Goal: Transaction & Acquisition: Purchase product/service

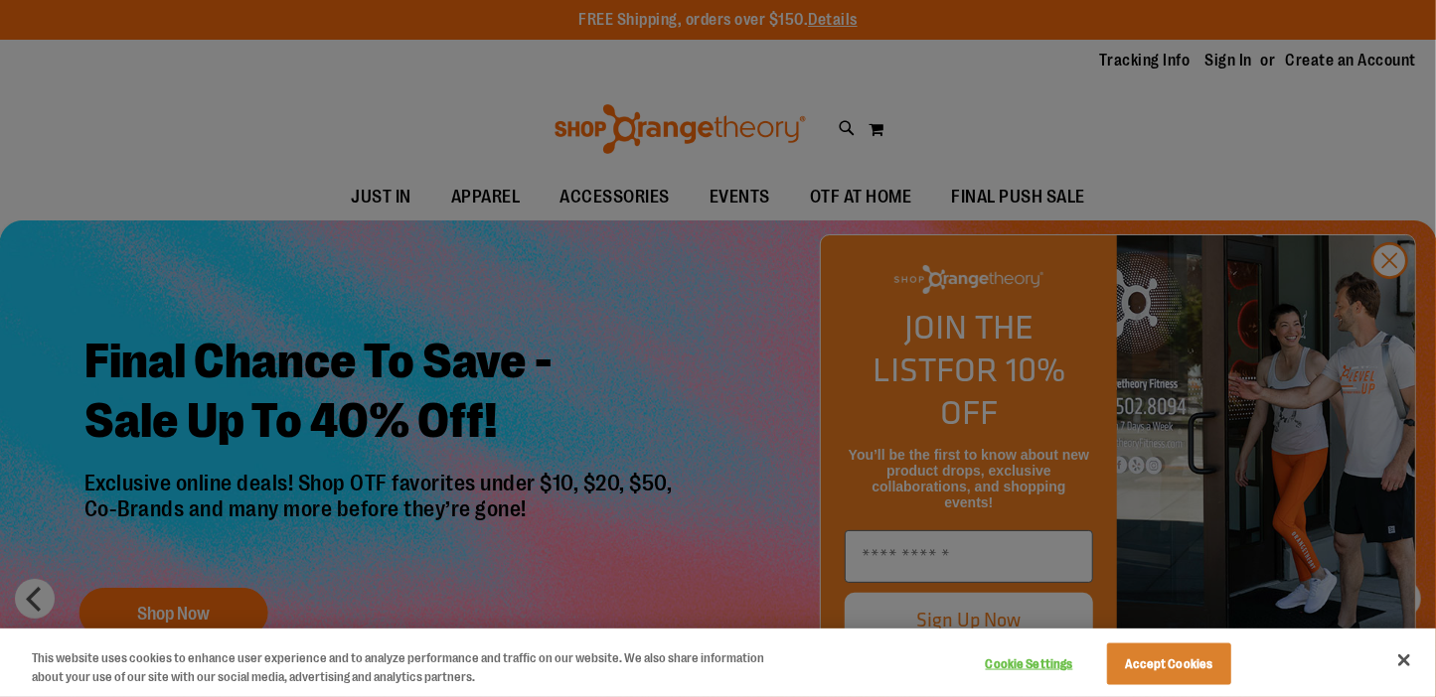
click at [1397, 293] on div at bounding box center [718, 348] width 1436 height 697
click at [1385, 294] on div at bounding box center [718, 348] width 1436 height 697
click at [1392, 301] on div at bounding box center [718, 348] width 1436 height 697
click at [1388, 301] on div at bounding box center [718, 348] width 1436 height 697
click at [1400, 662] on button "Close" at bounding box center [1404, 661] width 44 height 44
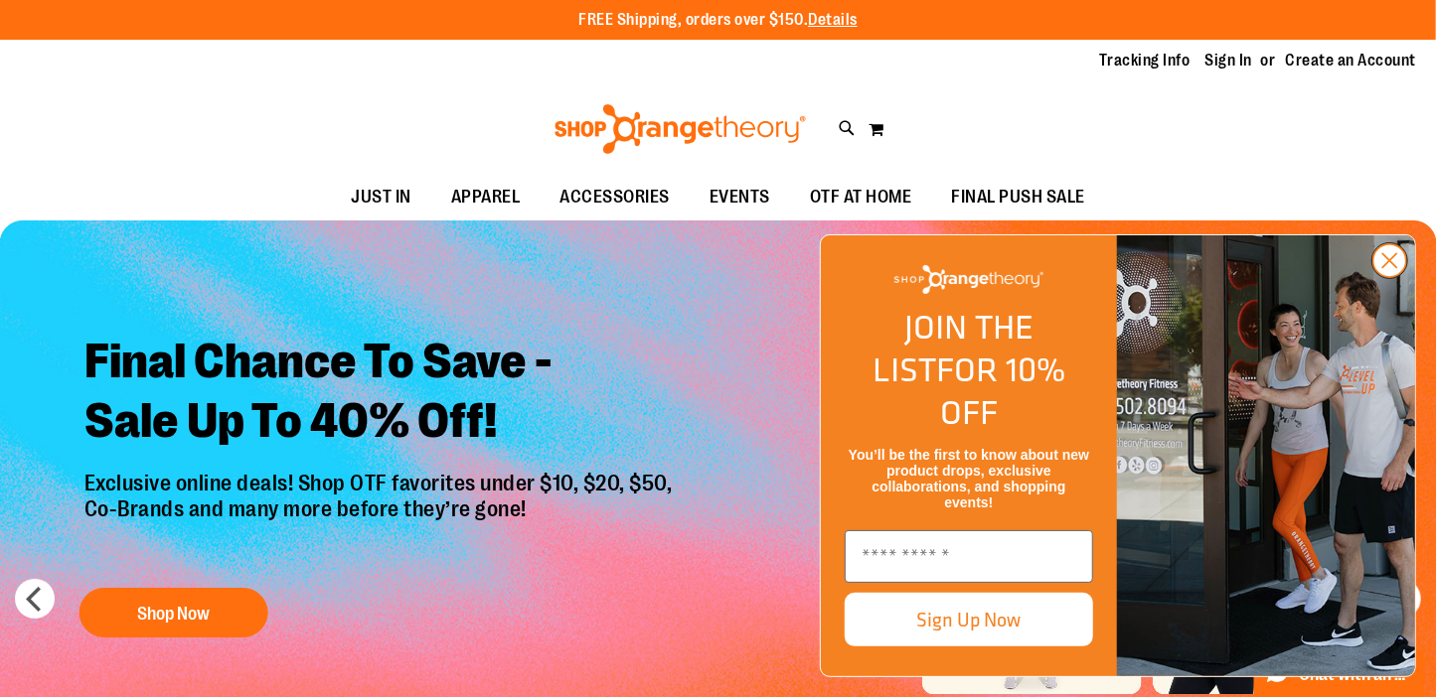
click at [1385, 277] on circle "Close dialog" at bounding box center [1389, 260] width 33 height 33
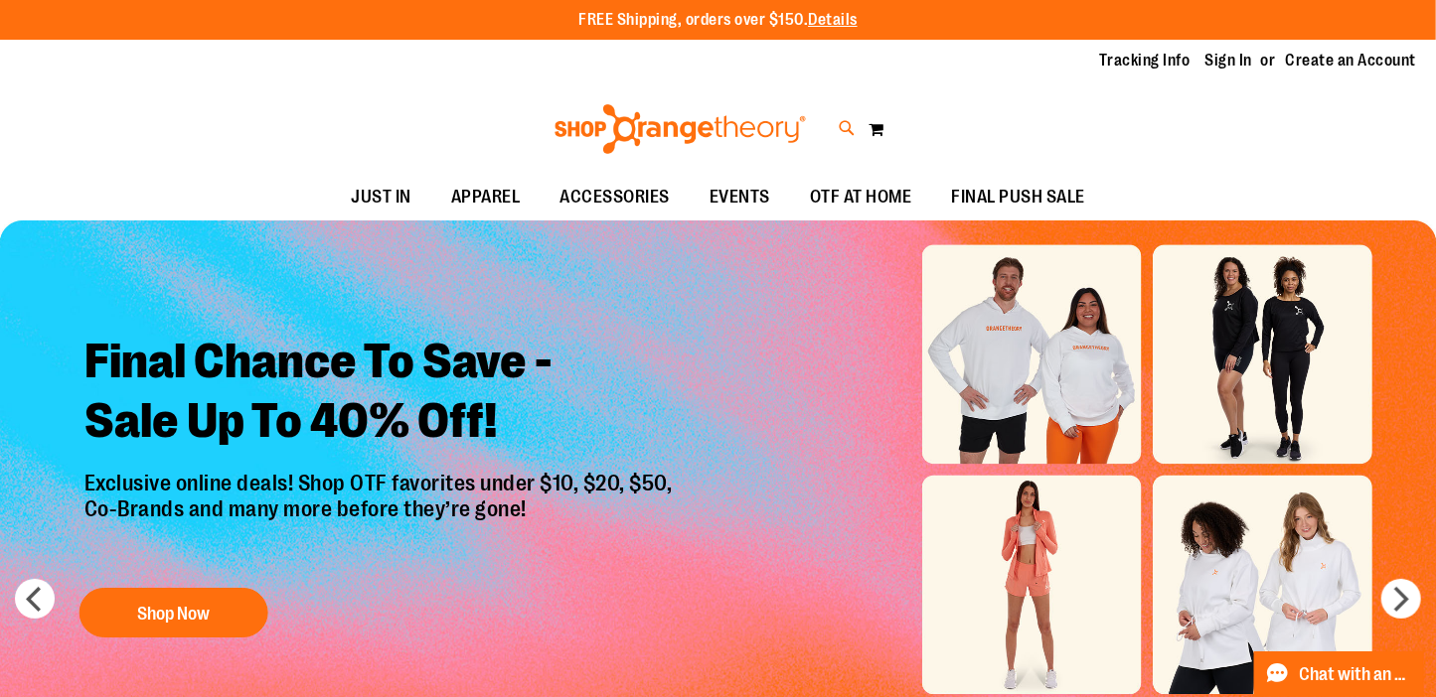
click at [849, 129] on icon at bounding box center [847, 128] width 17 height 23
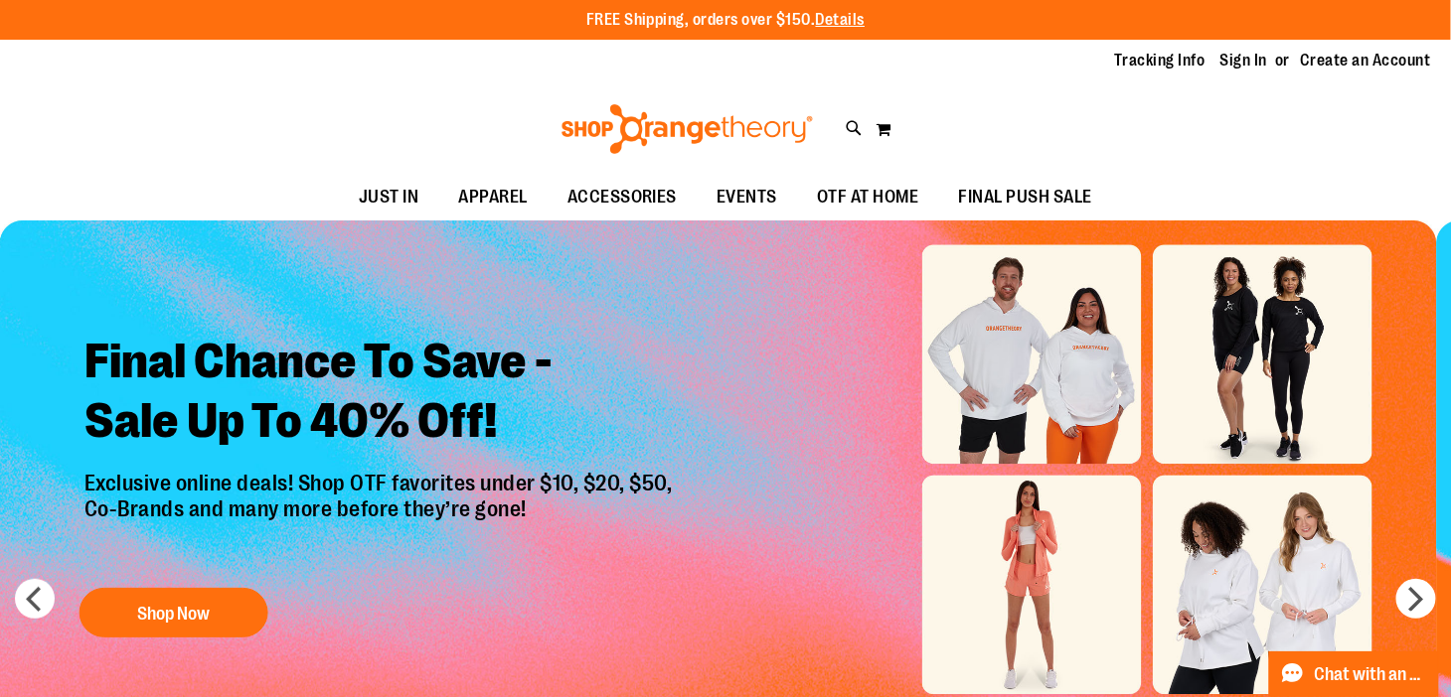
type input "*****"
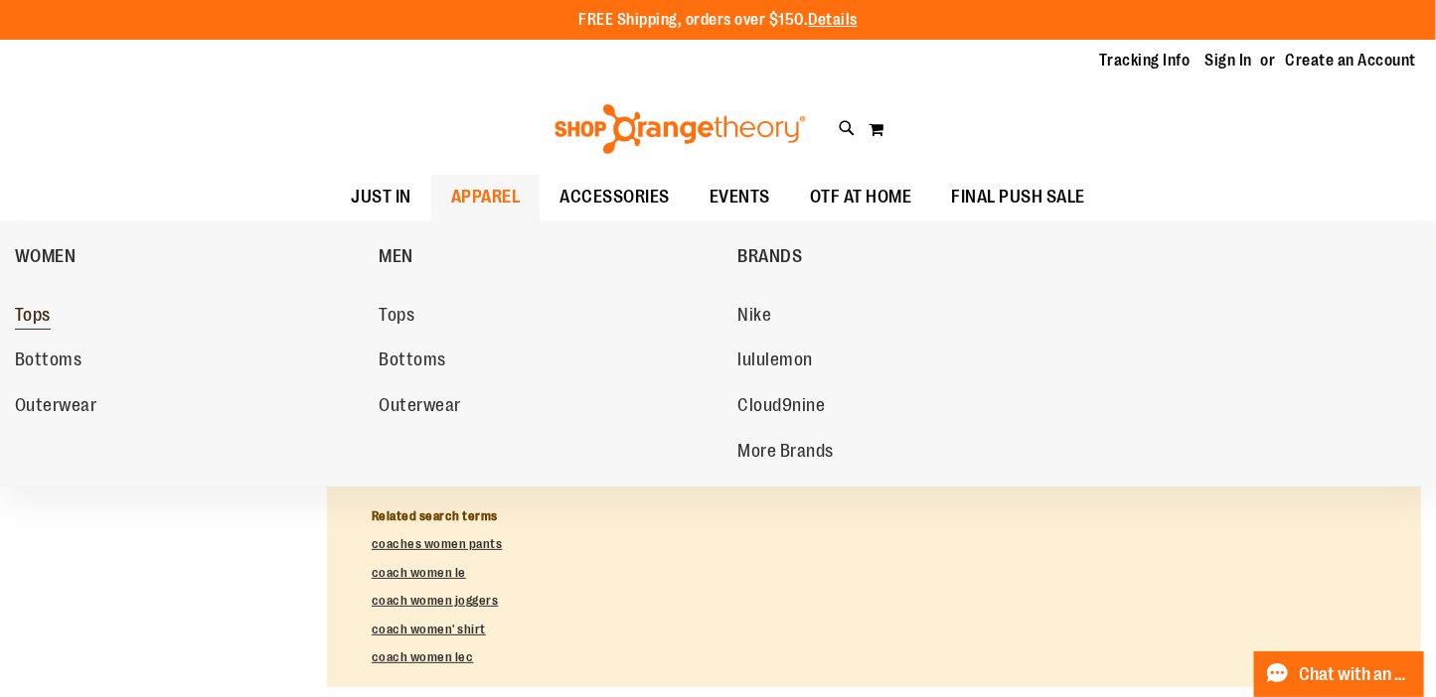
click at [44, 310] on span "Tops" at bounding box center [33, 317] width 36 height 25
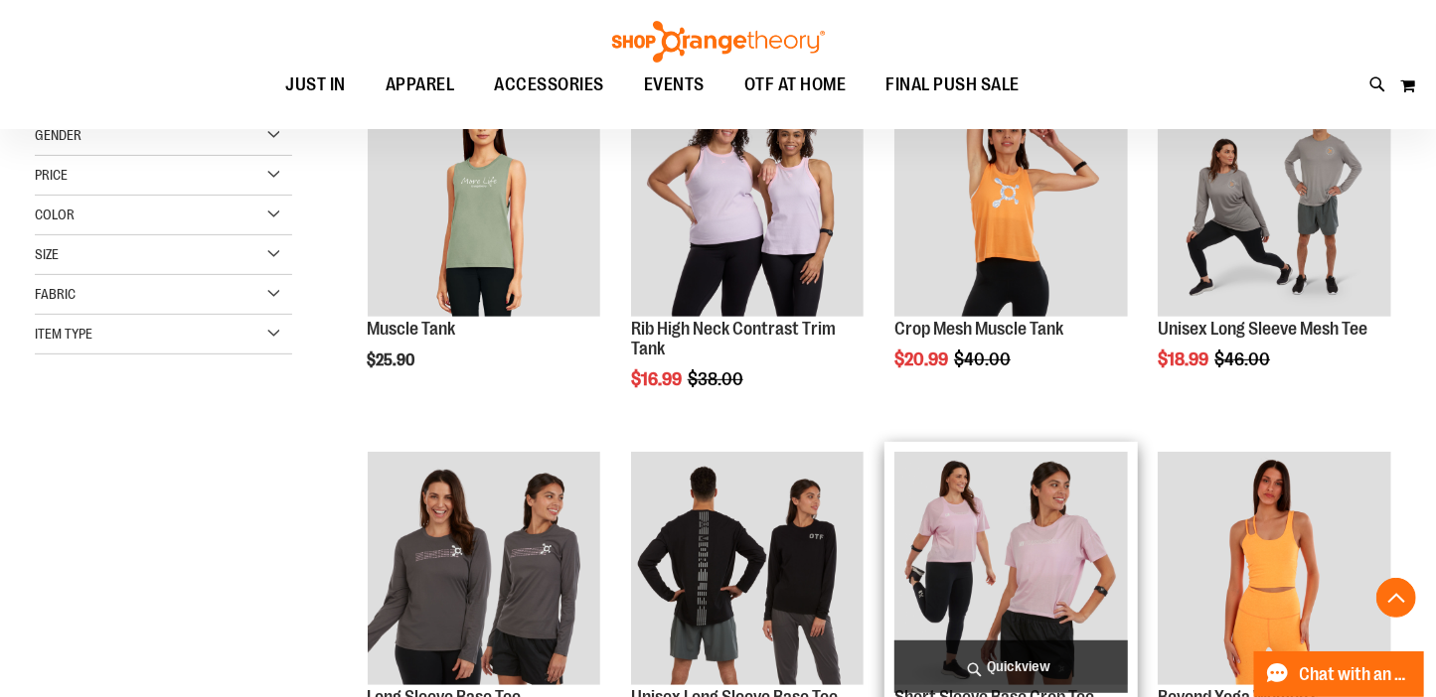
scroll to position [396, 0]
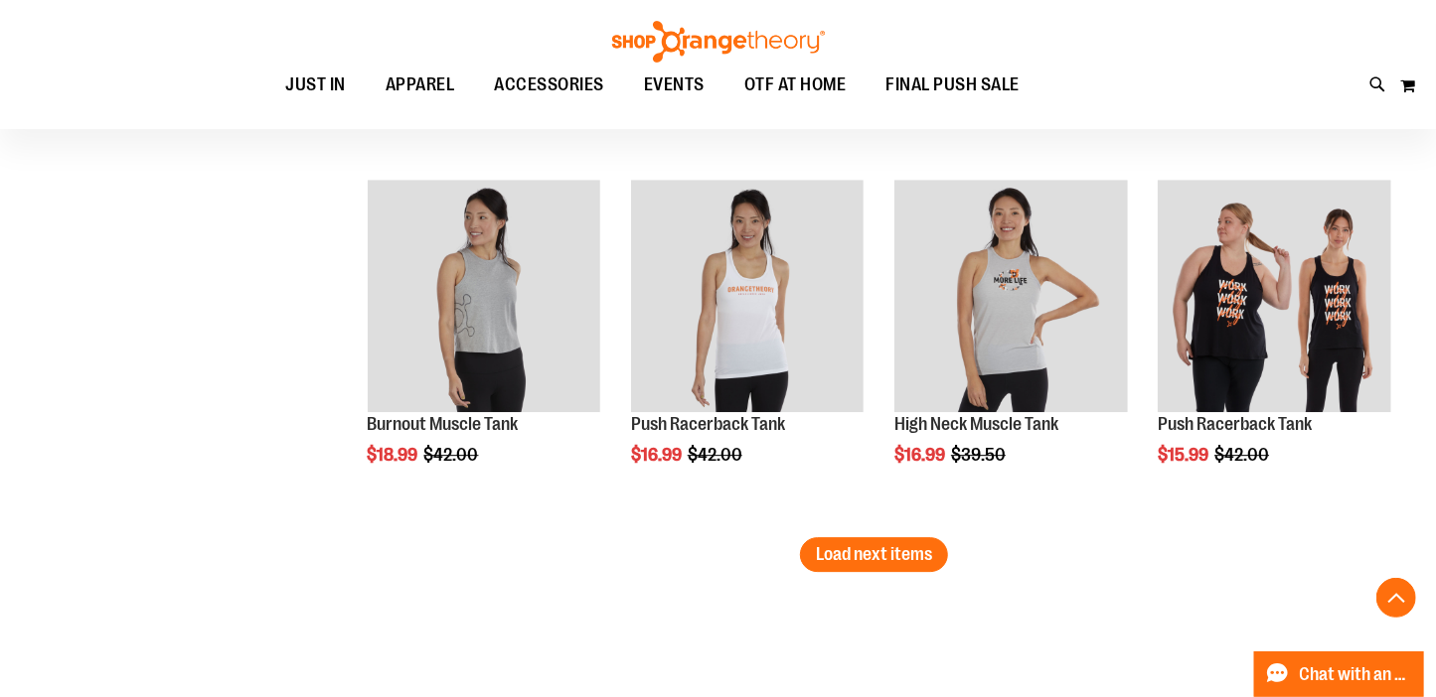
scroll to position [3278, 0]
